Goal: Transaction & Acquisition: Purchase product/service

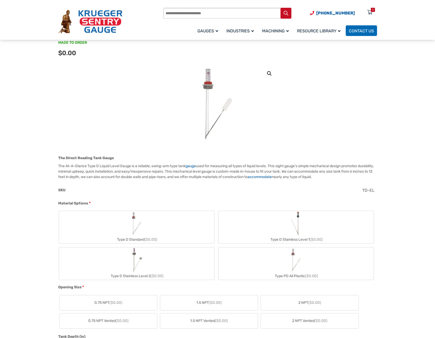
scroll to position [52, 0]
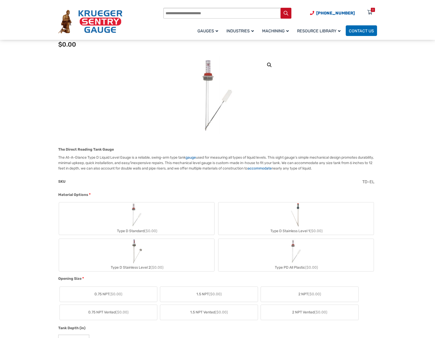
click at [152, 245] on label "Type D Stainless Level 2 ($0.00)" at bounding box center [136, 255] width 155 height 32
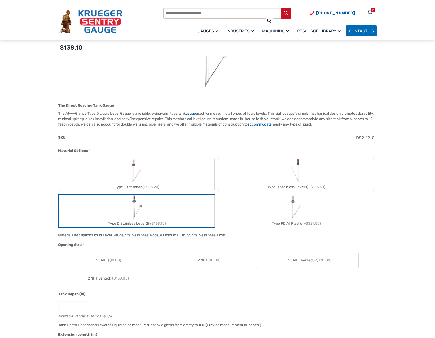
scroll to position [103, 0]
click at [239, 259] on label "2 NPT ($0.00)" at bounding box center [209, 259] width 98 height 15
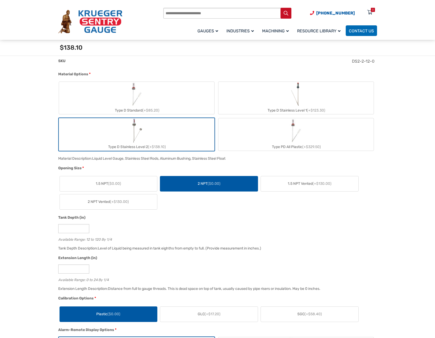
scroll to position [181, 0]
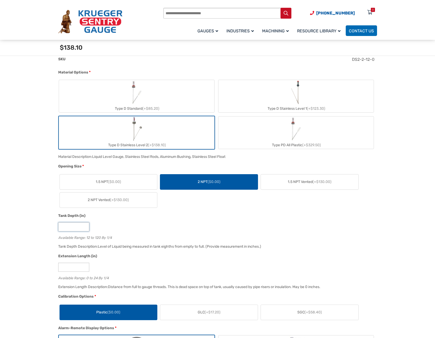
drag, startPoint x: 70, startPoint y: 227, endPoint x: 32, endPoint y: 227, distance: 38.0
type input "**"
click at [161, 252] on div "Tank Depth Description: Level of Liquid being measured in tank eighths from emp…" at bounding box center [216, 248] width 319 height 10
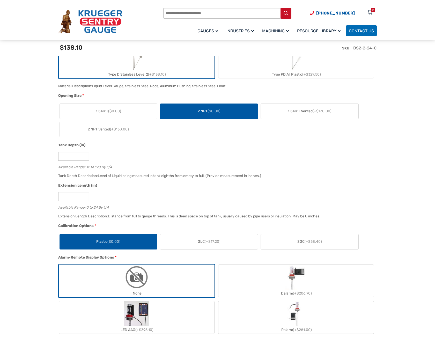
scroll to position [440, 0]
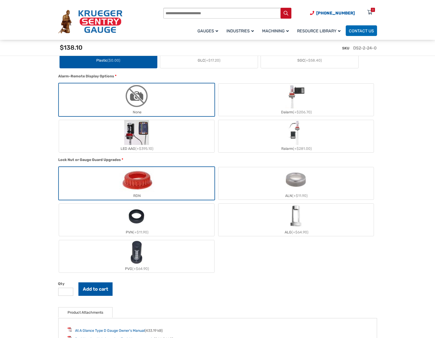
click at [100, 291] on button "Add to cart" at bounding box center [95, 288] width 34 height 13
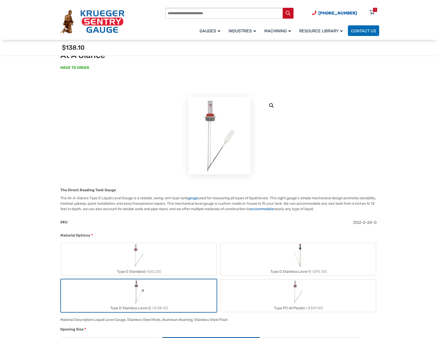
scroll to position [0, 0]
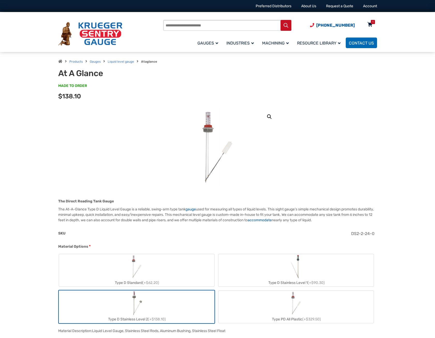
click at [372, 23] on div "1" at bounding box center [373, 22] width 4 height 4
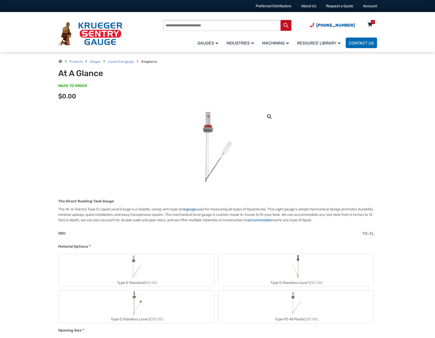
click at [372, 24] on div "1" at bounding box center [373, 22] width 4 height 4
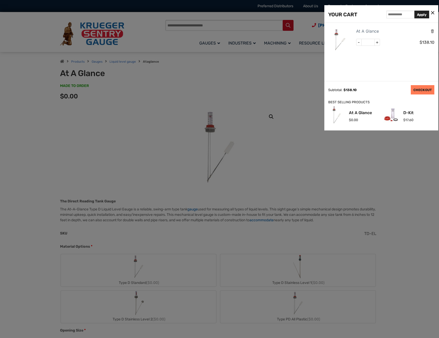
click at [416, 89] on link "CHECKOUT" at bounding box center [423, 89] width 24 height 9
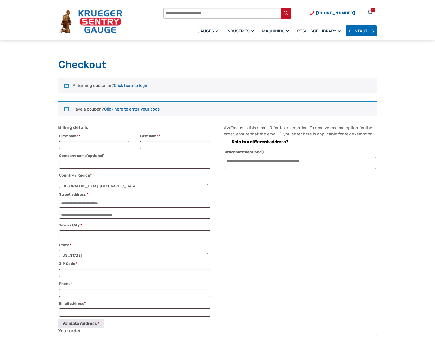
select select "**"
